Goal: Information Seeking & Learning: Learn about a topic

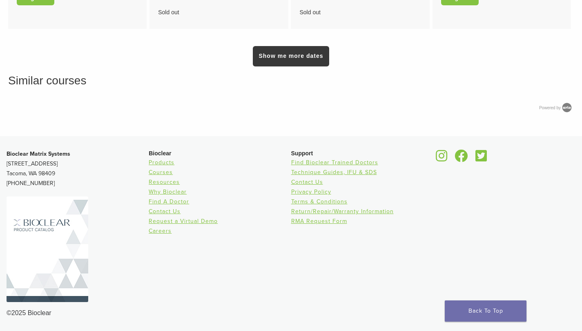
scroll to position [780, 0]
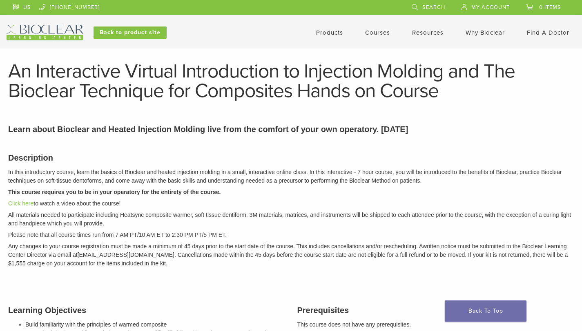
click at [328, 32] on link "Products" at bounding box center [329, 32] width 27 height 7
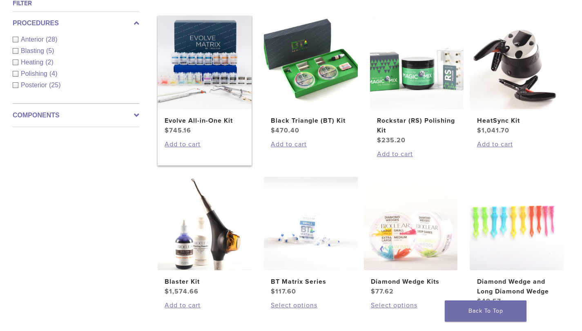
scroll to position [190, 0]
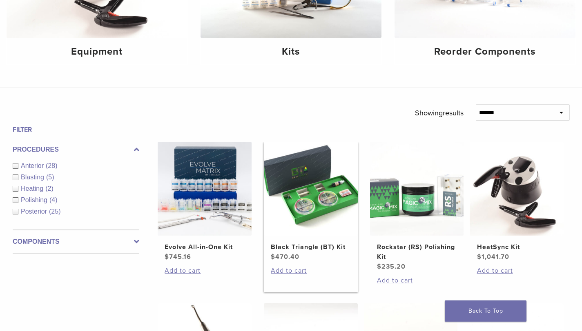
click at [309, 212] on img at bounding box center [311, 189] width 94 height 94
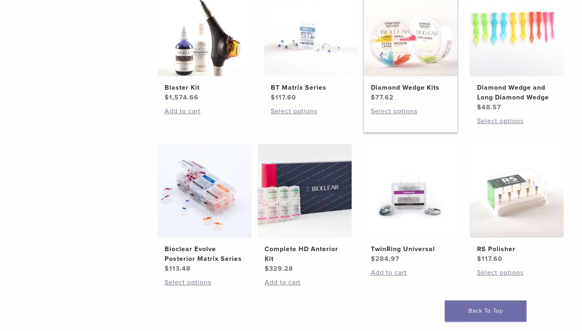
scroll to position [522, 0]
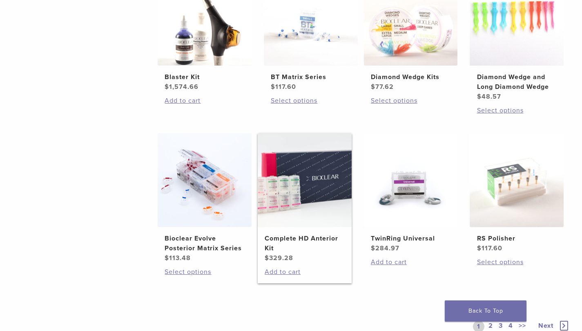
click at [319, 208] on img at bounding box center [305, 180] width 94 height 94
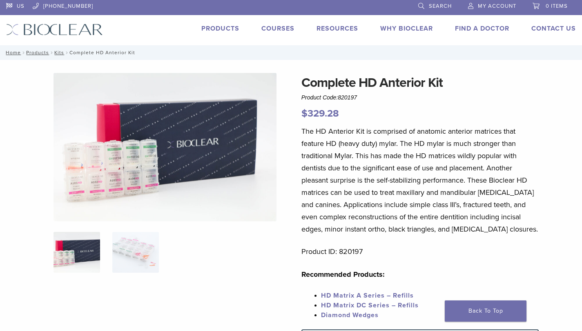
scroll to position [2, 0]
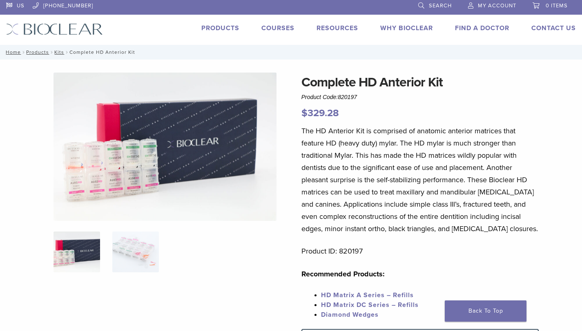
click at [278, 22] on div "US [PHONE_NUMBER] Search My Account 0 items Cart No products in the cart. Back …" at bounding box center [291, 21] width 582 height 47
click at [277, 31] on link "Courses" at bounding box center [277, 28] width 33 height 8
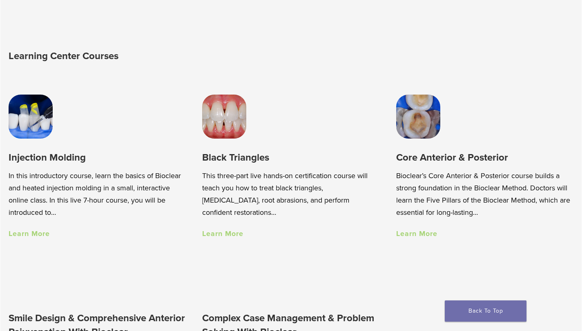
scroll to position [450, 0]
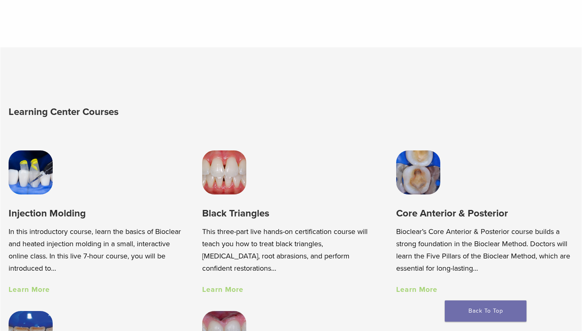
click at [29, 291] on link "Learn More" at bounding box center [29, 289] width 41 height 9
